Goal: Find specific page/section: Find specific page/section

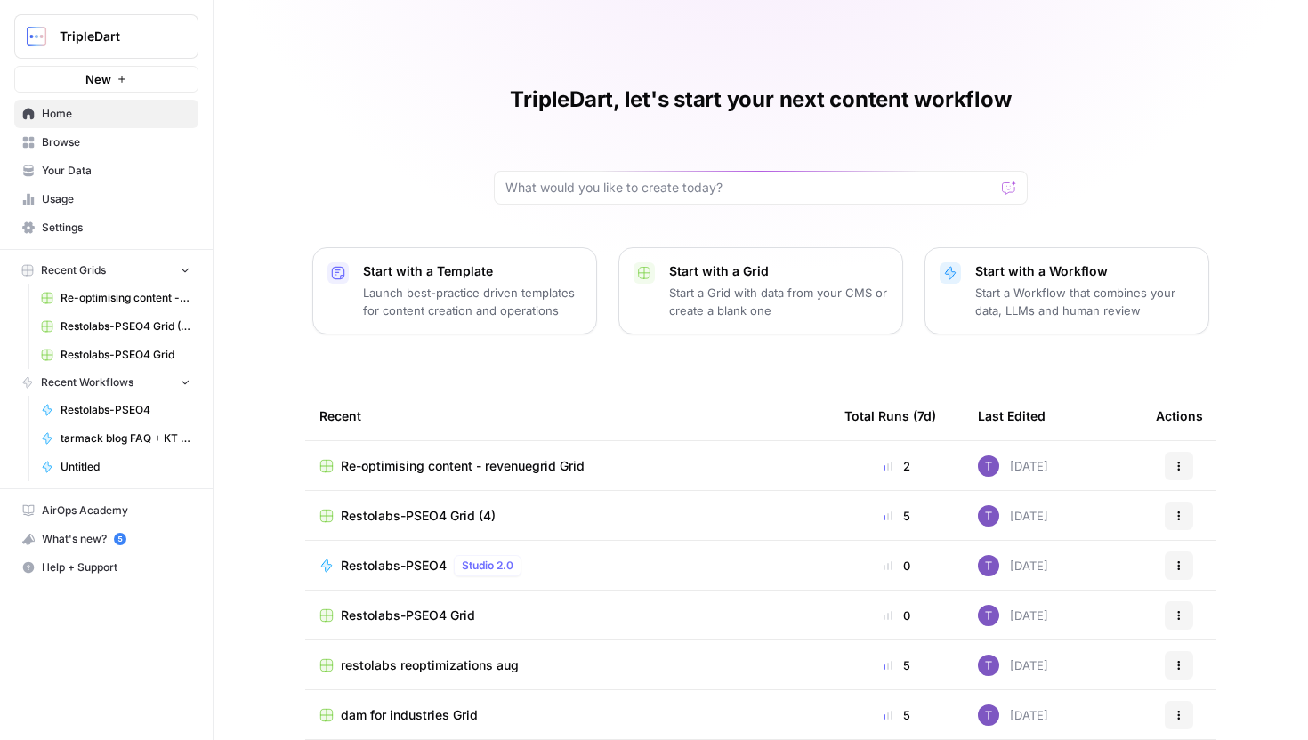
click at [586, 199] on div at bounding box center [761, 188] width 534 height 34
type input "informational"
click at [112, 150] on link "Browse" at bounding box center [106, 142] width 184 height 28
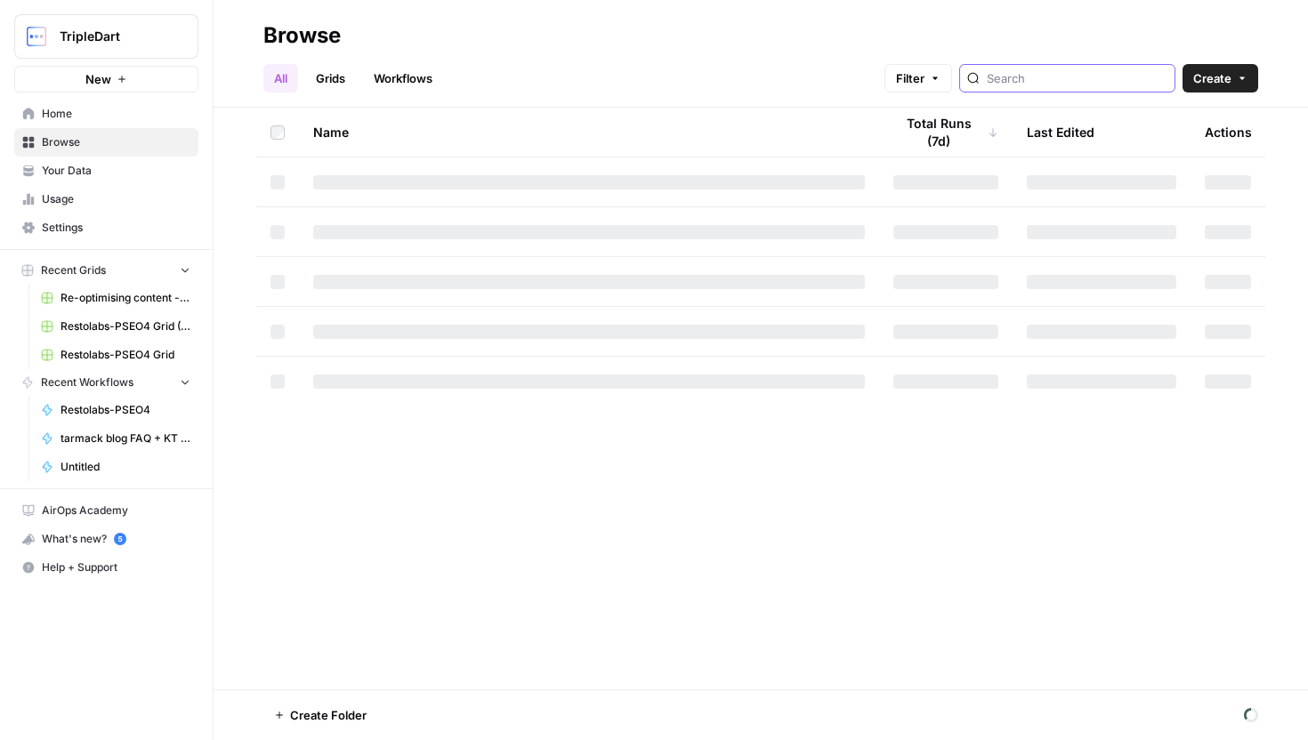
click at [1053, 79] on input "search" at bounding box center [1077, 78] width 181 height 18
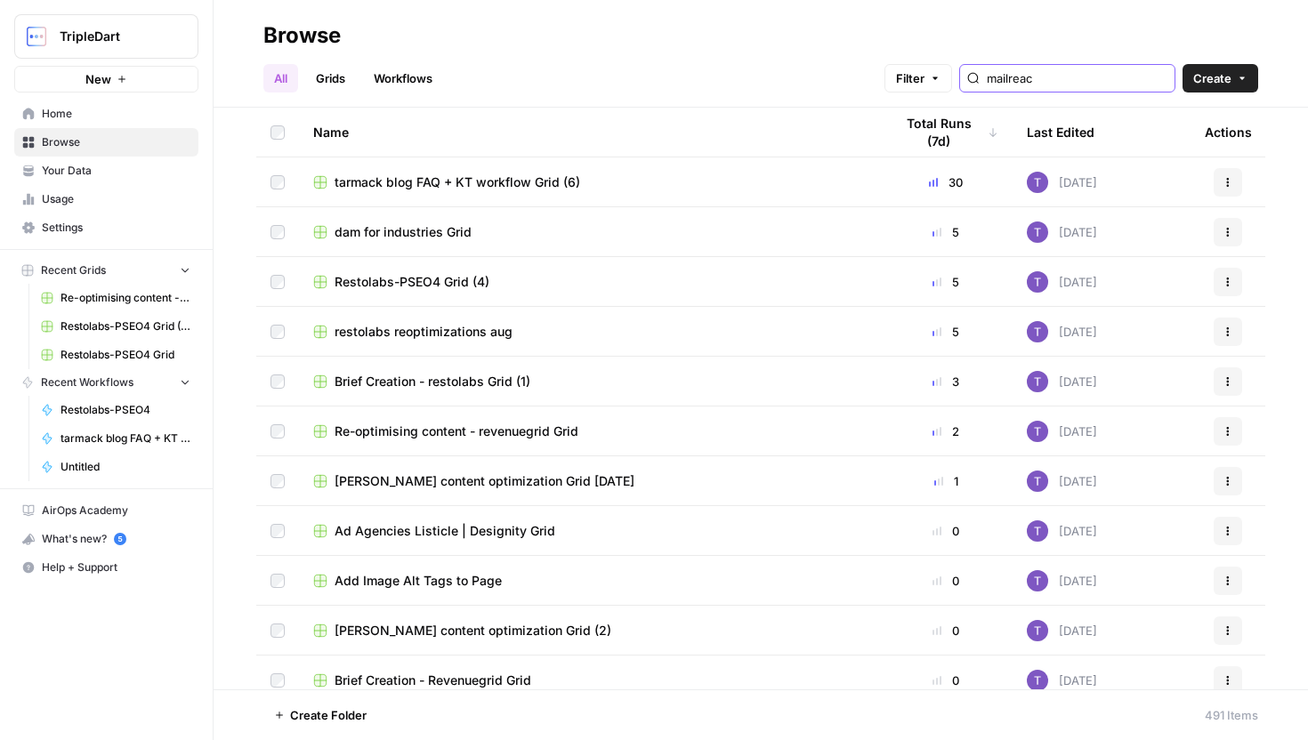
type input "mailreach"
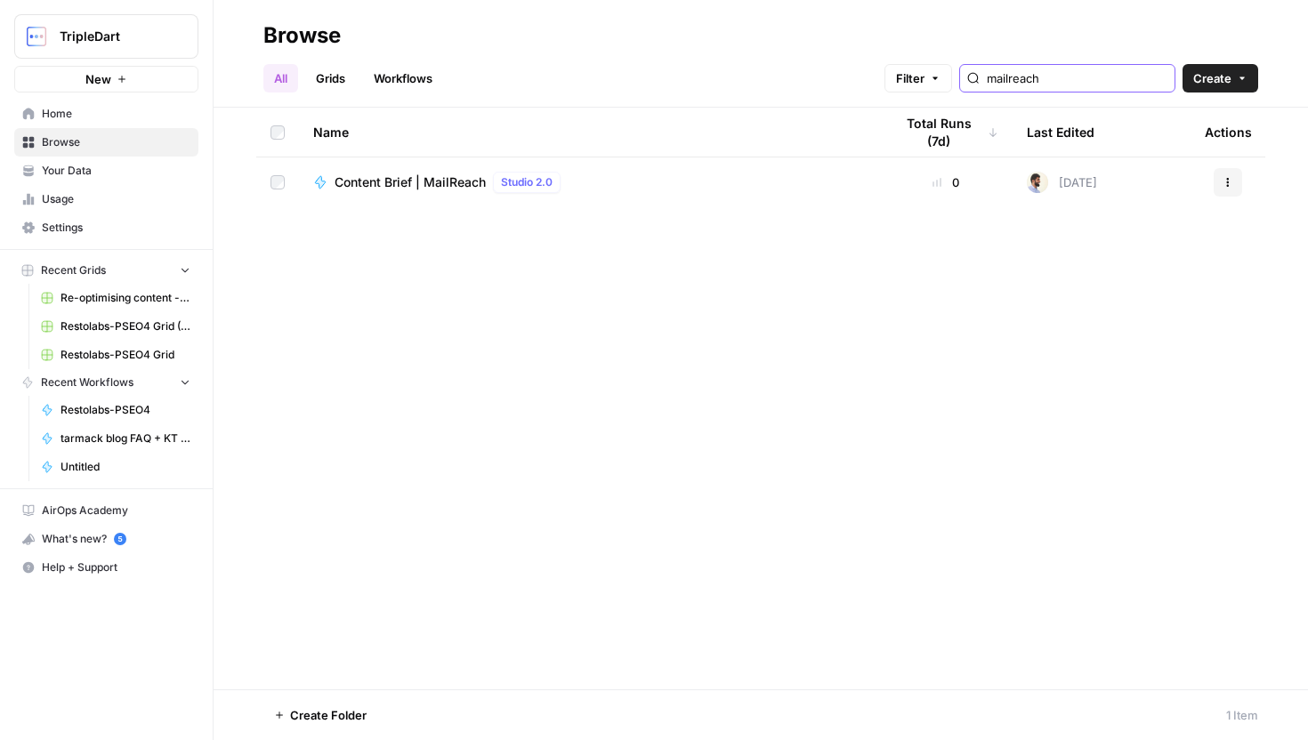
drag, startPoint x: 1097, startPoint y: 78, endPoint x: 1024, endPoint y: 78, distance: 72.9
click at [1024, 78] on div "mailreach" at bounding box center [1067, 78] width 216 height 28
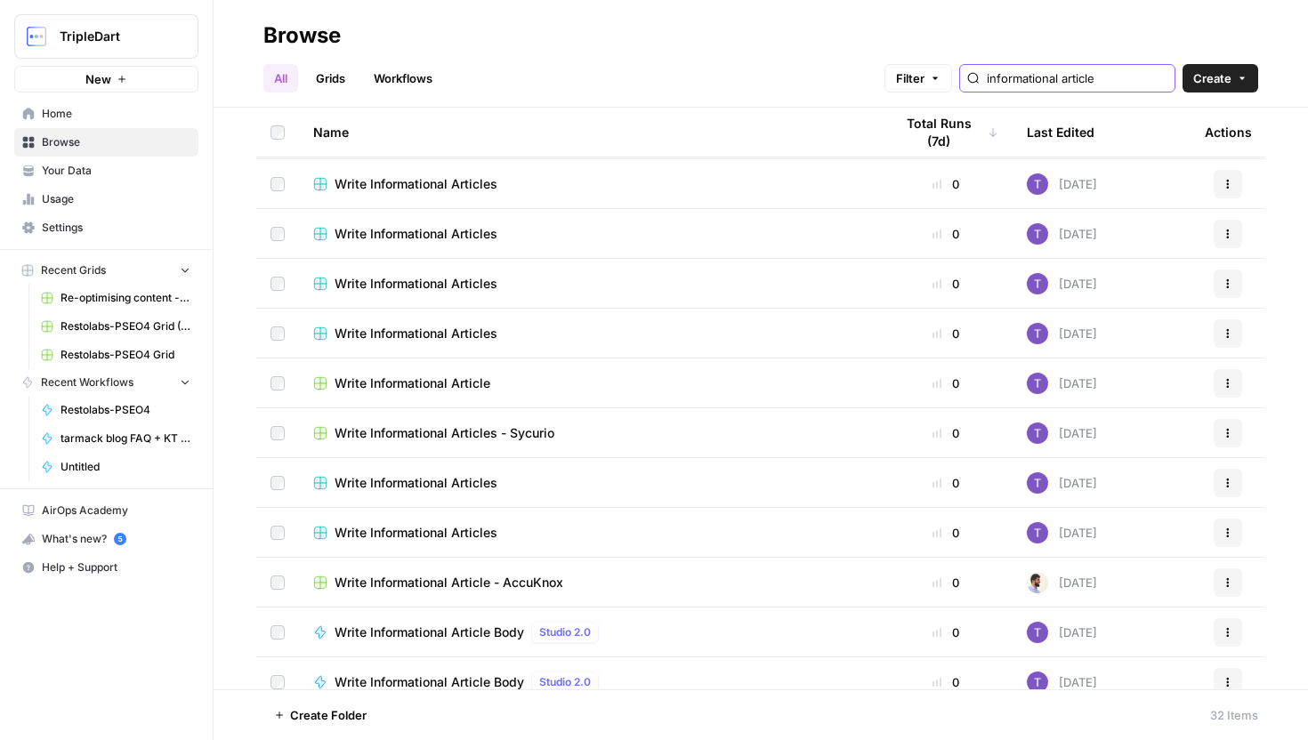
scroll to position [86, 0]
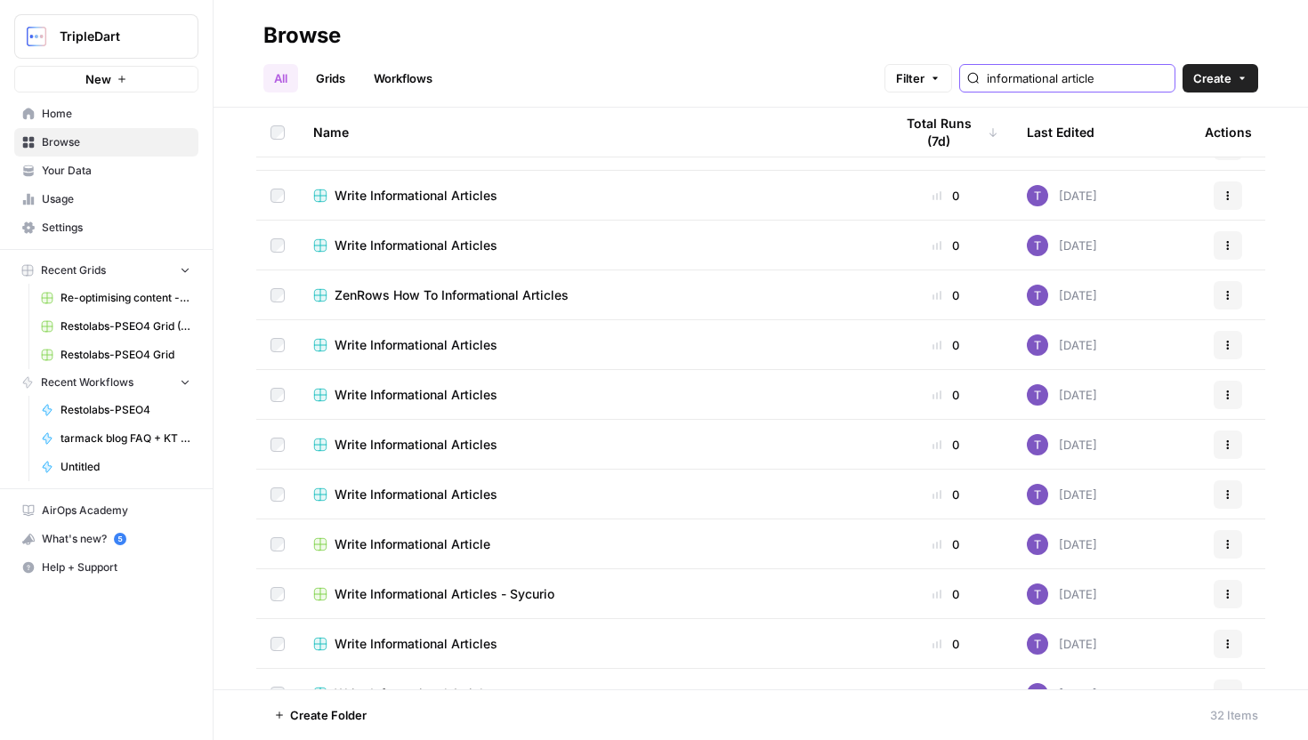
click at [1059, 83] on input "informational article" at bounding box center [1077, 78] width 181 height 18
drag, startPoint x: 1059, startPoint y: 83, endPoint x: 1032, endPoint y: 79, distance: 26.9
click at [1032, 79] on div "informational article" at bounding box center [1067, 78] width 216 height 28
drag, startPoint x: 1032, startPoint y: 79, endPoint x: 1152, endPoint y: 78, distance: 120.1
click at [1152, 78] on div "informational article" at bounding box center [1067, 78] width 216 height 28
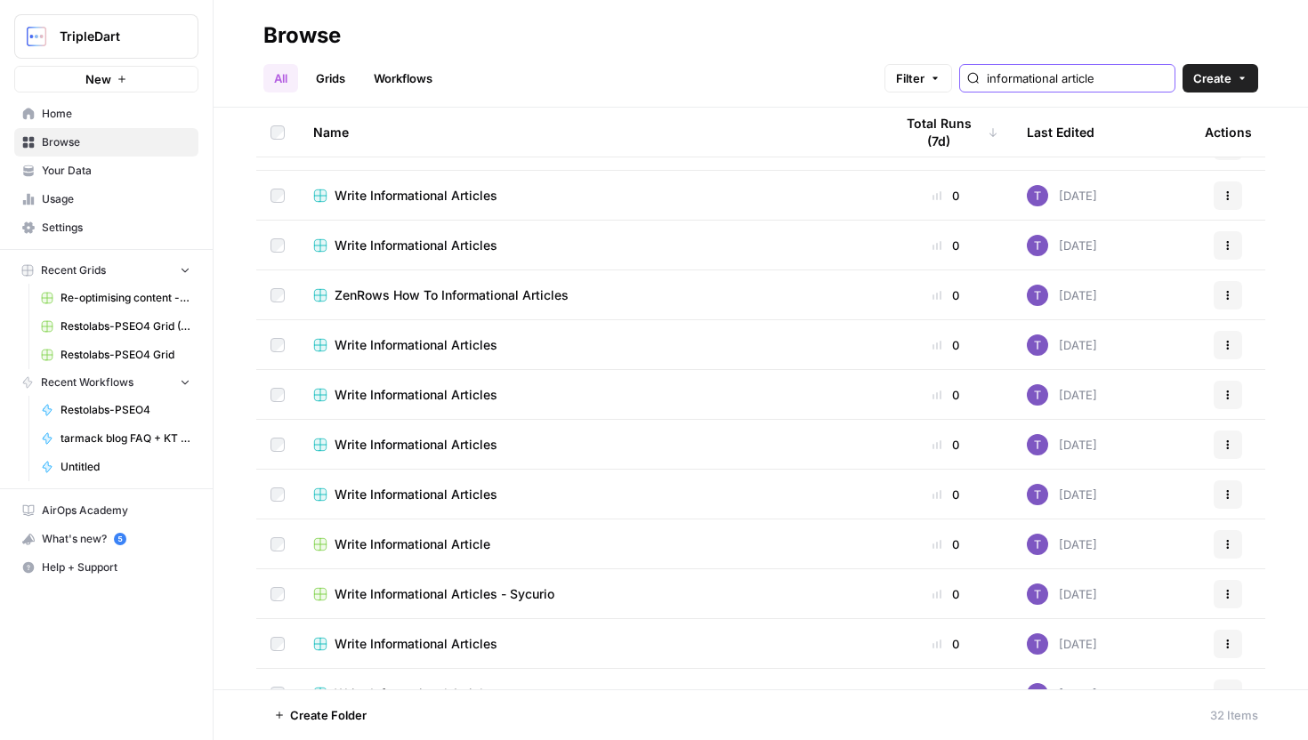
click at [1138, 78] on input "informational article" at bounding box center [1077, 78] width 181 height 18
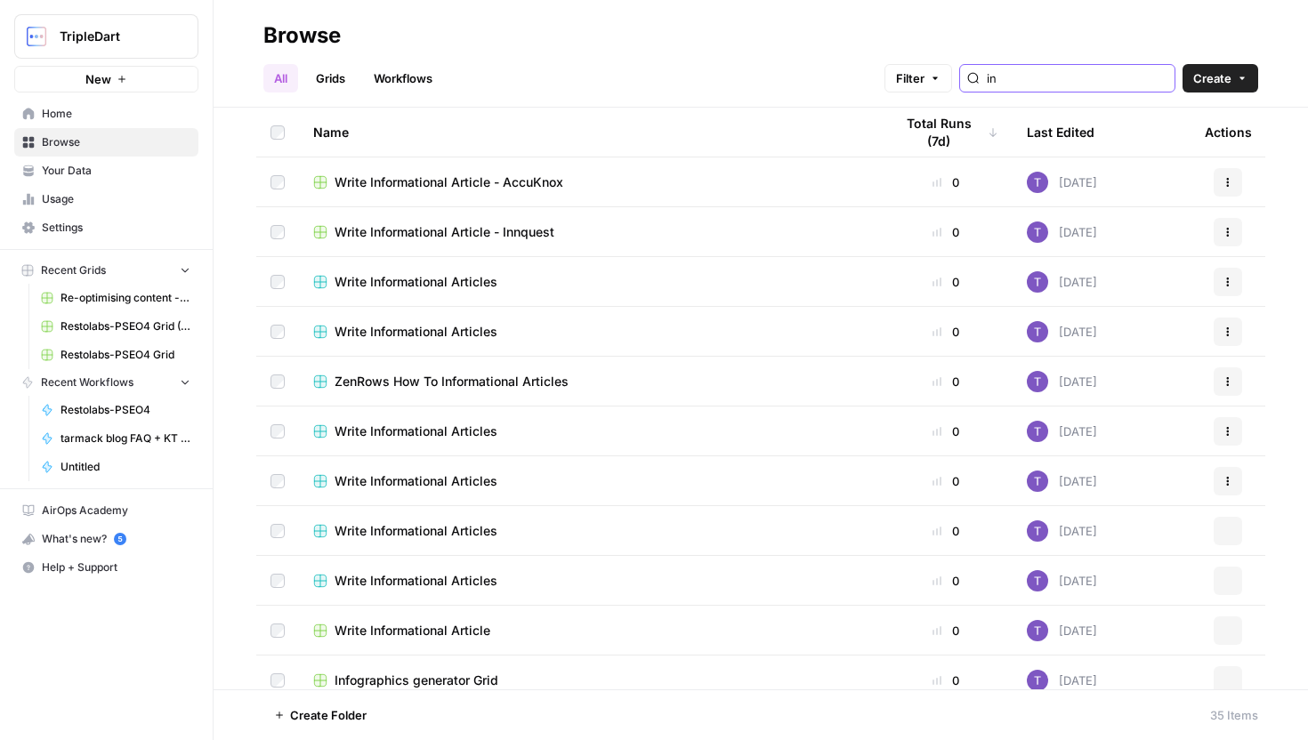
type input "i"
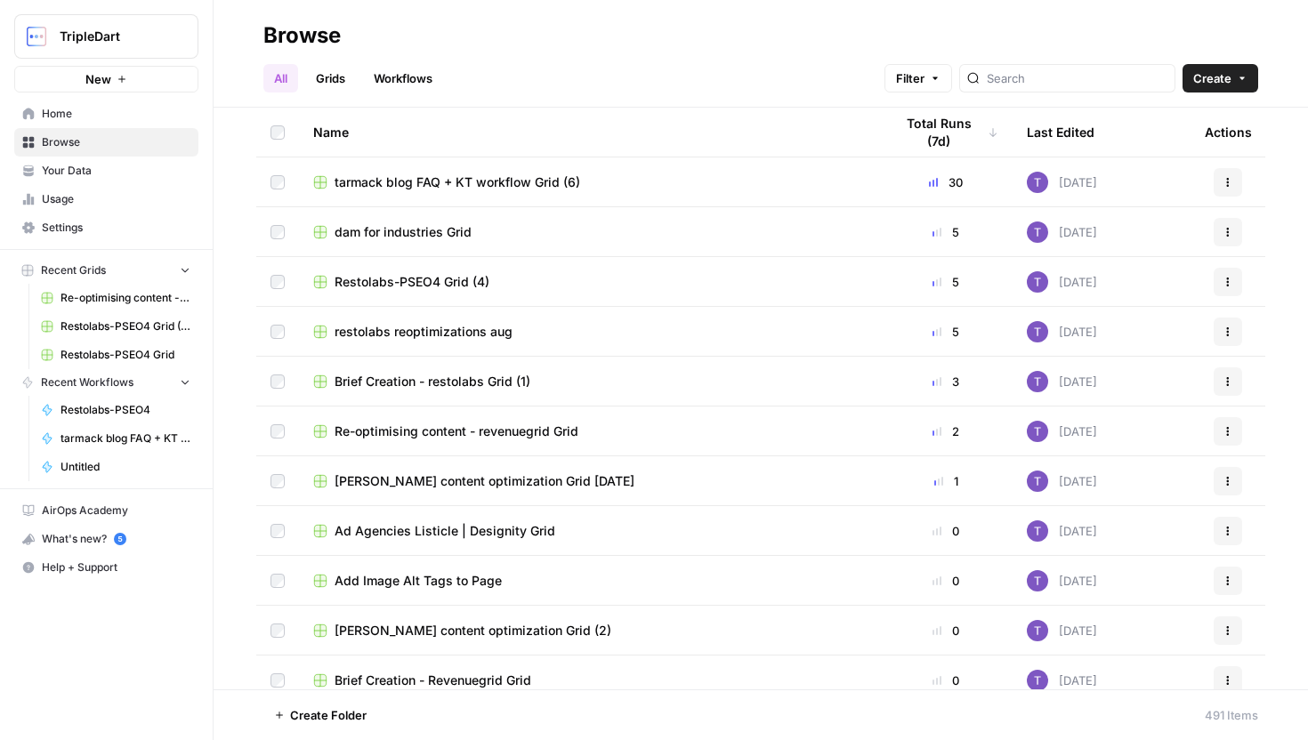
click at [137, 114] on span "Home" at bounding box center [116, 114] width 149 height 16
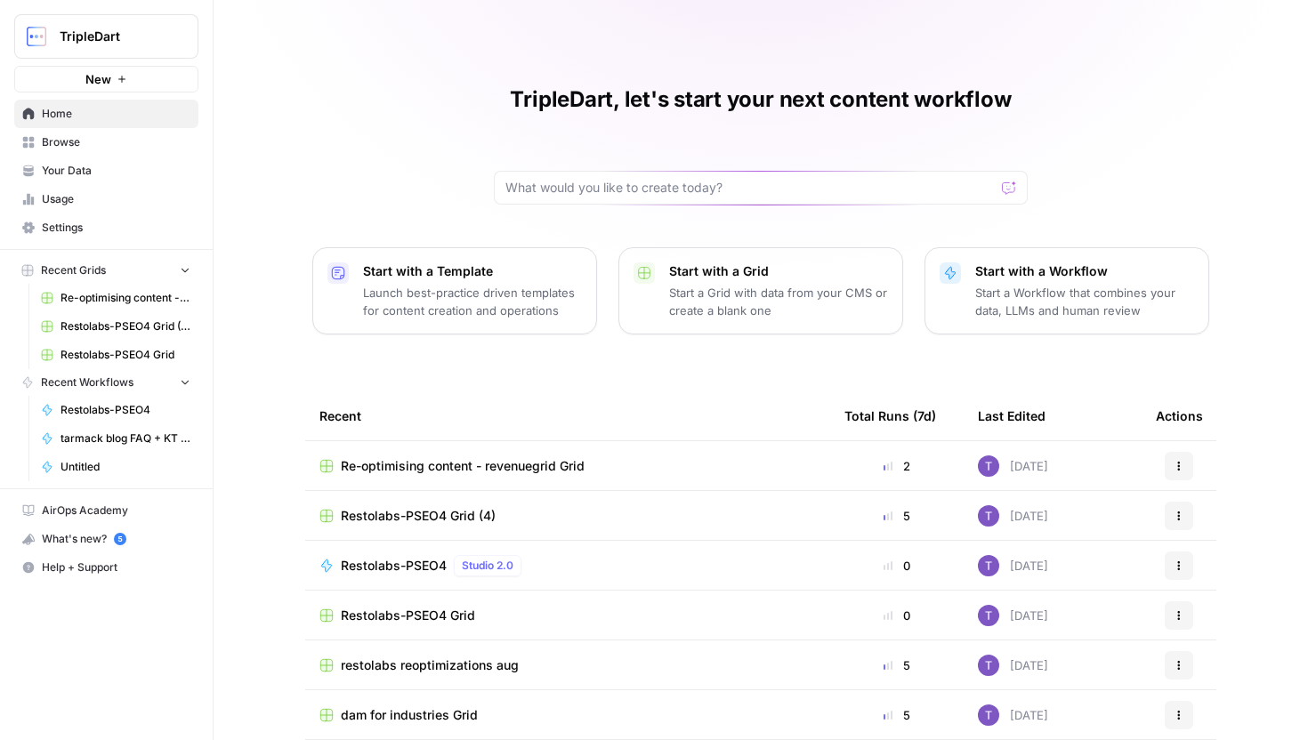
click at [130, 151] on link "Browse" at bounding box center [106, 142] width 184 height 28
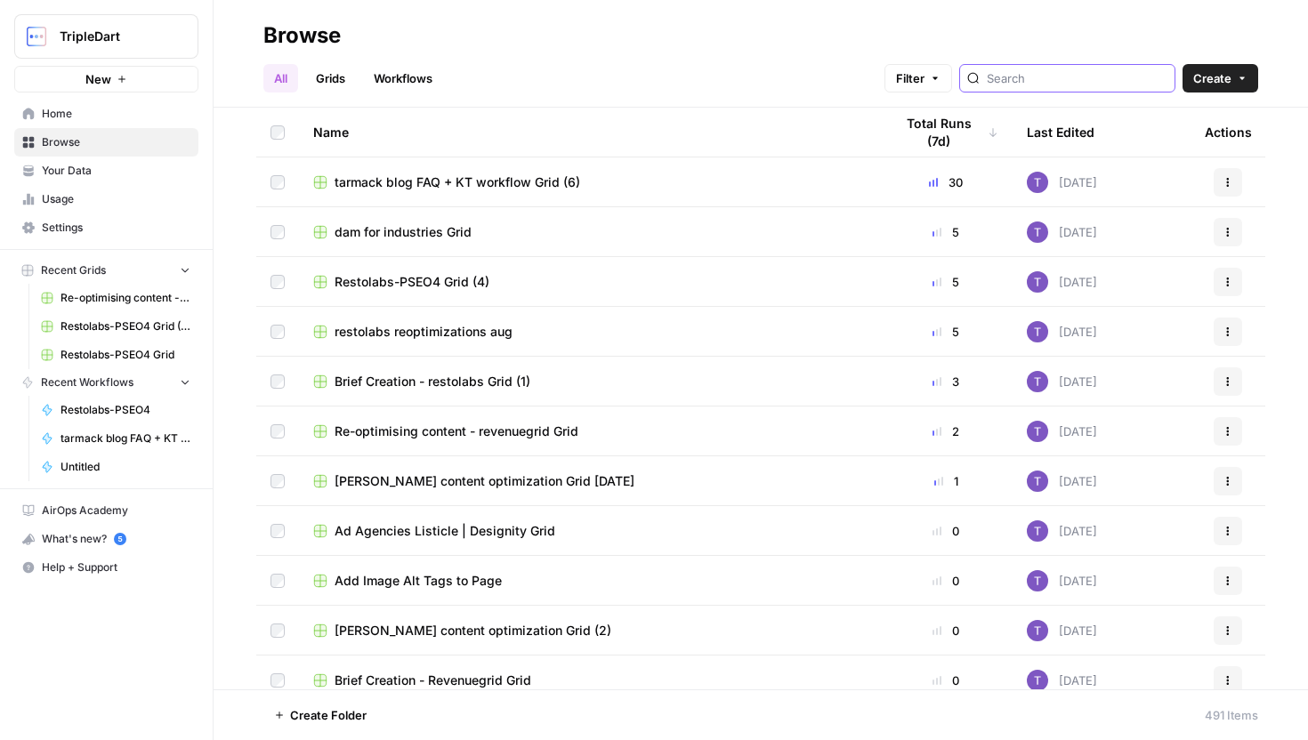
click at [1078, 81] on input "search" at bounding box center [1077, 78] width 181 height 18
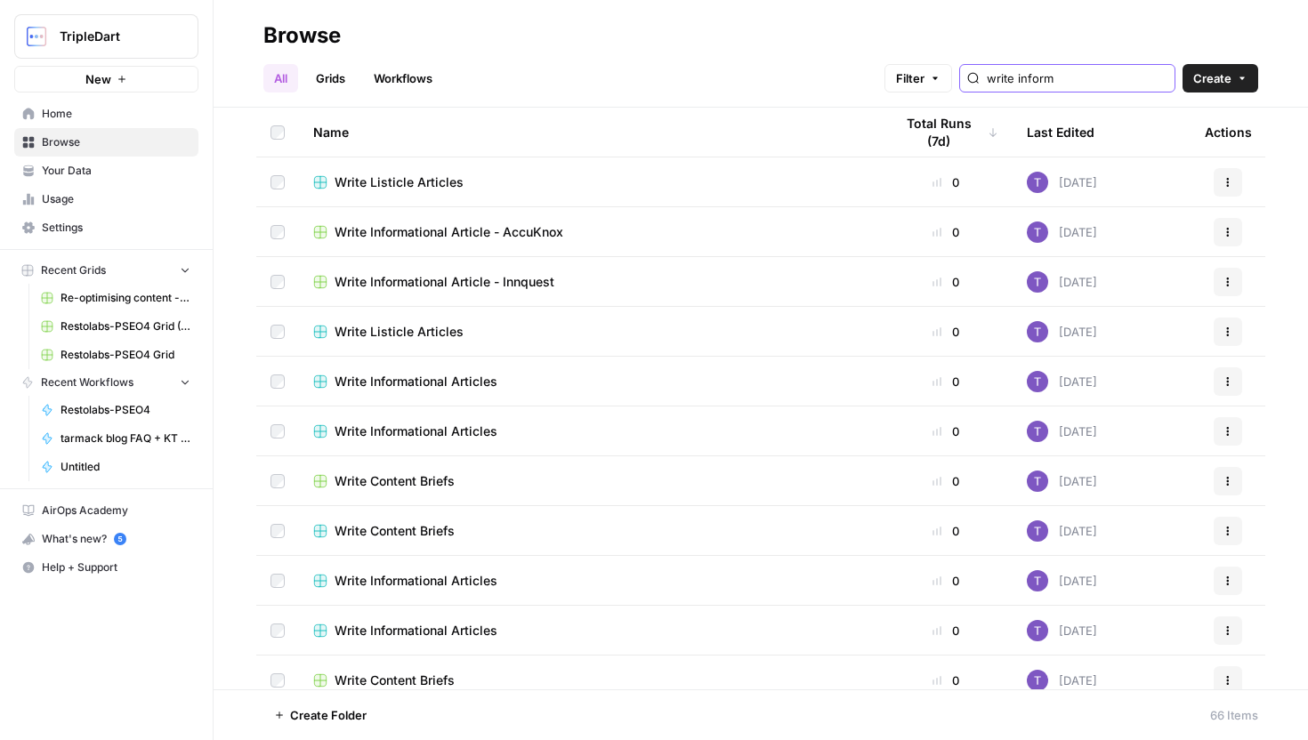
type input "write informa"
click at [488, 174] on span "Write Informational Article - AccuKnox" at bounding box center [448, 182] width 229 height 18
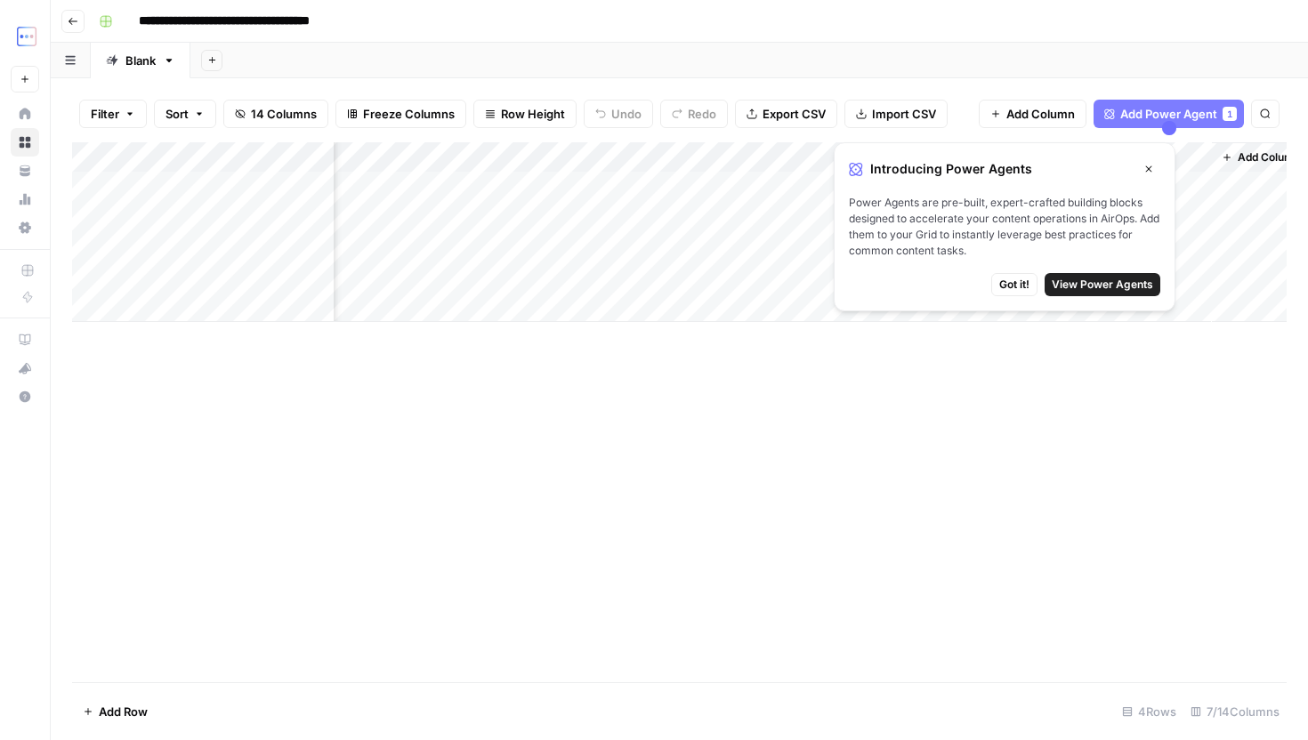
scroll to position [0, 398]
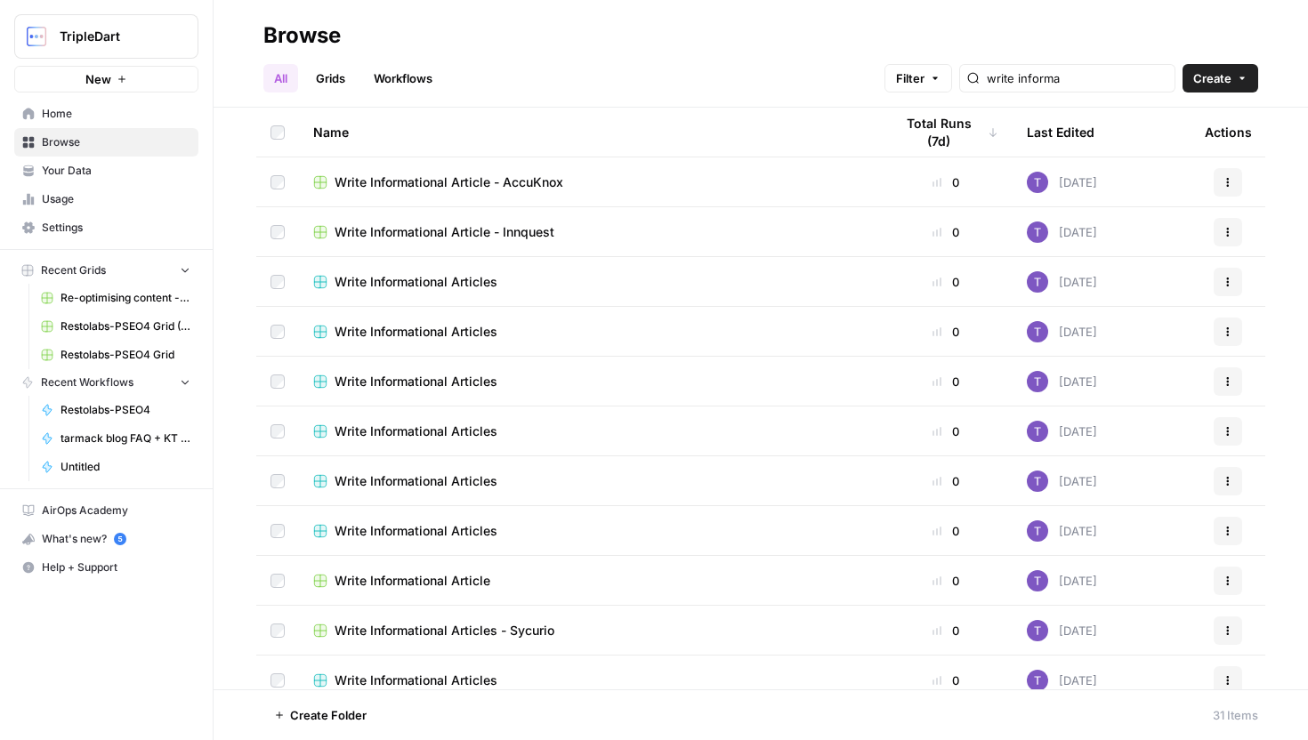
click at [130, 34] on span "TripleDart" at bounding box center [114, 37] width 108 height 18
